Goal: Information Seeking & Learning: Find specific page/section

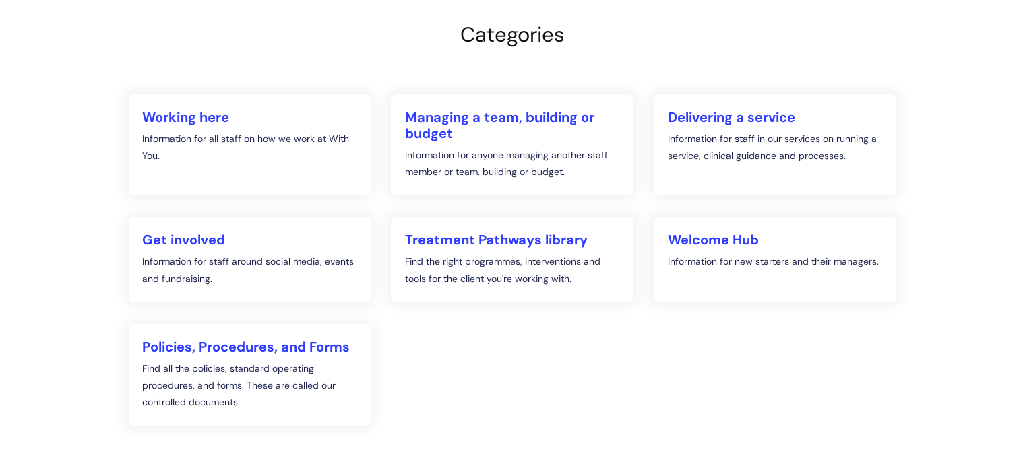
scroll to position [202, 0]
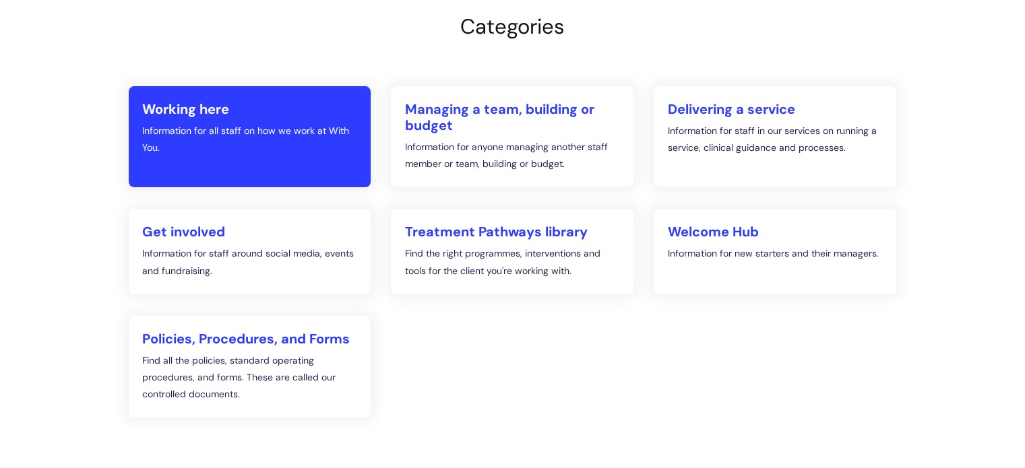
click at [204, 113] on h2 "Working here" at bounding box center [250, 109] width 216 height 16
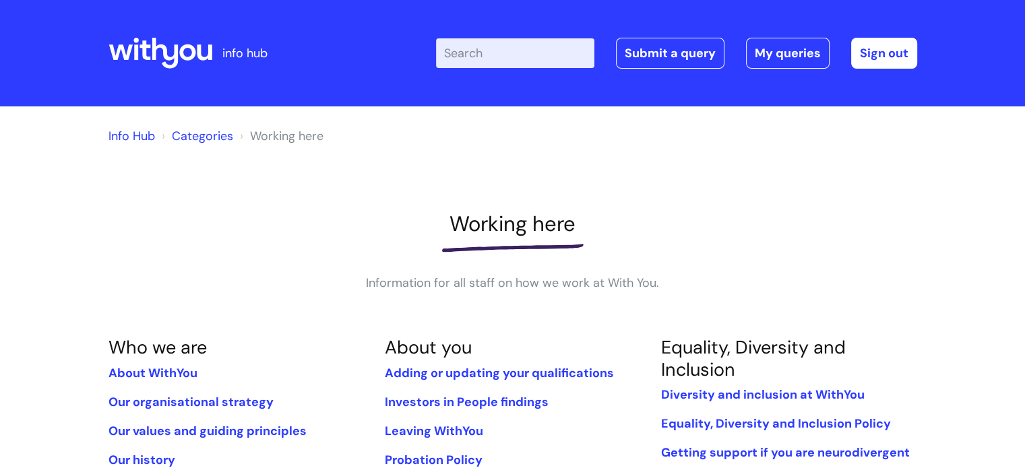
click at [129, 131] on link "Info Hub" at bounding box center [131, 136] width 46 height 16
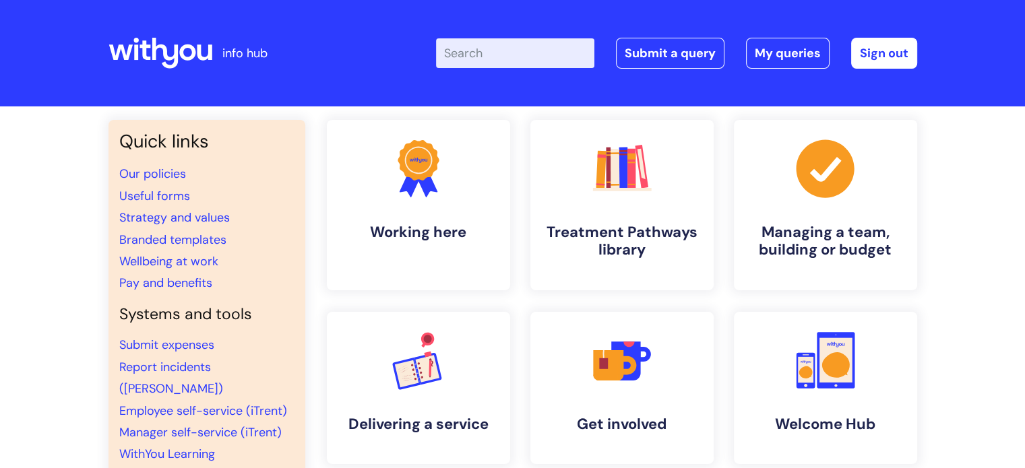
click at [473, 53] on input "Enter your search term here..." at bounding box center [515, 53] width 158 height 30
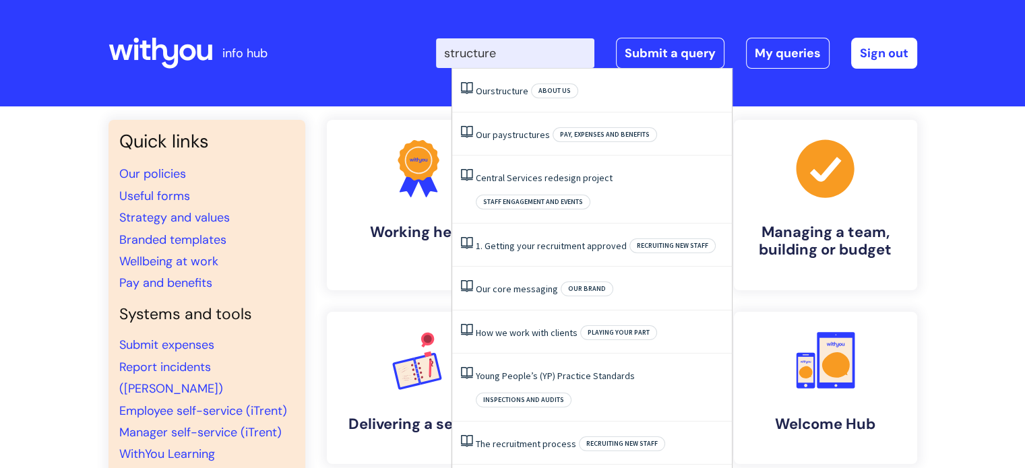
type input "structure"
click button "Search" at bounding box center [0, 0] width 0 height 0
